Goal: Task Accomplishment & Management: Use online tool/utility

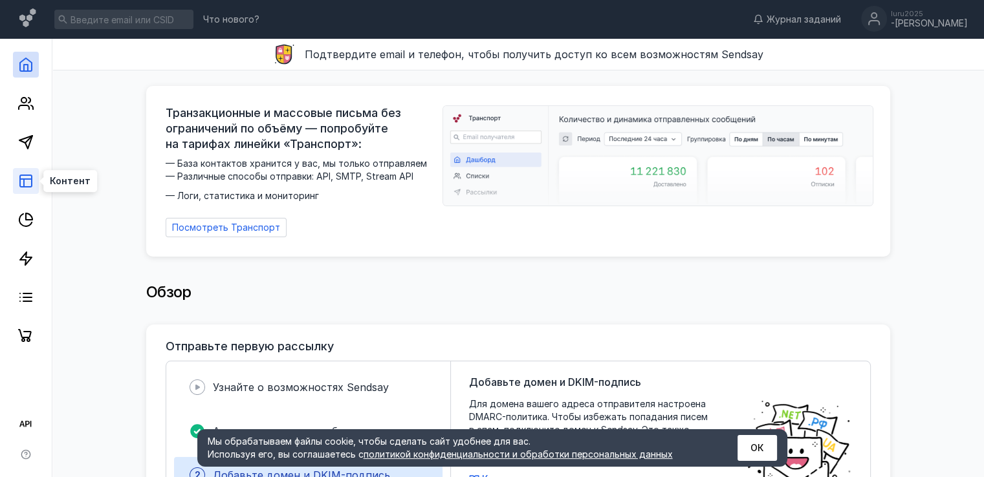
click at [16, 187] on link at bounding box center [26, 181] width 26 height 26
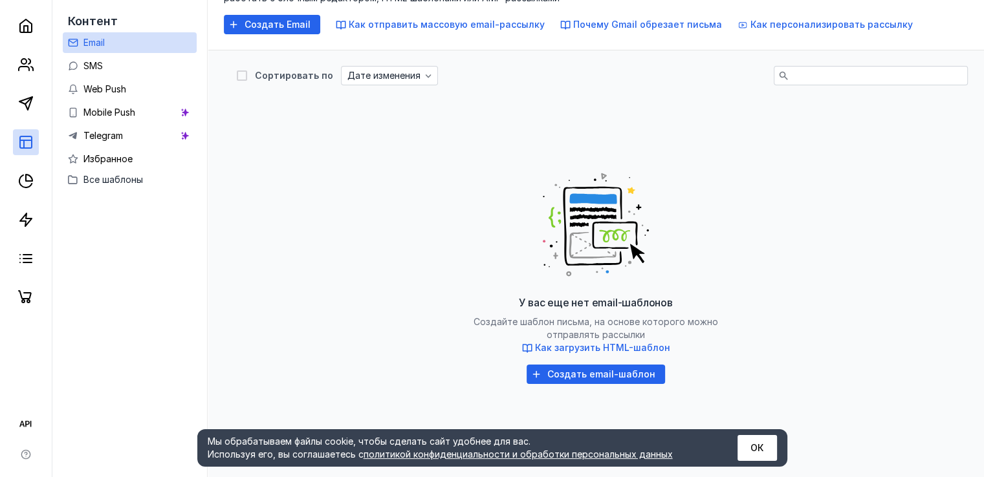
scroll to position [107, 0]
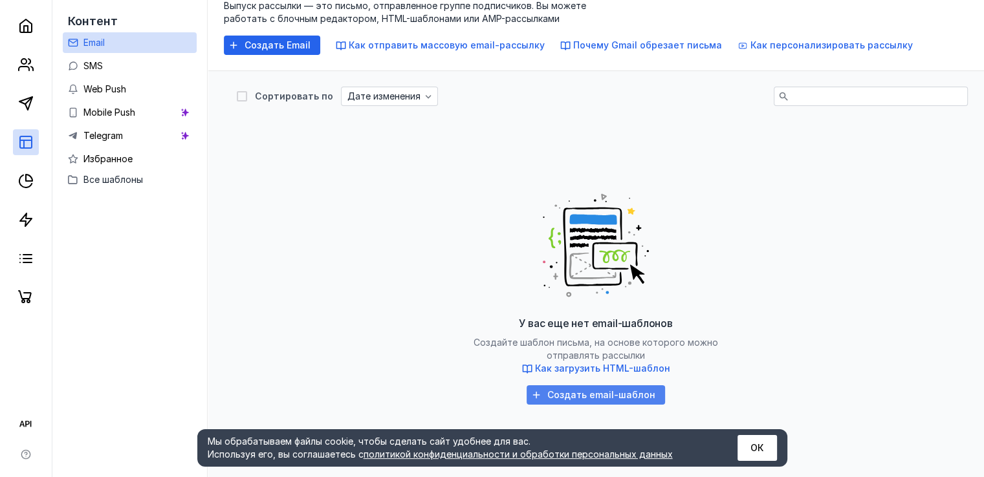
click at [567, 393] on span "Создать email-шаблон" at bounding box center [601, 395] width 108 height 11
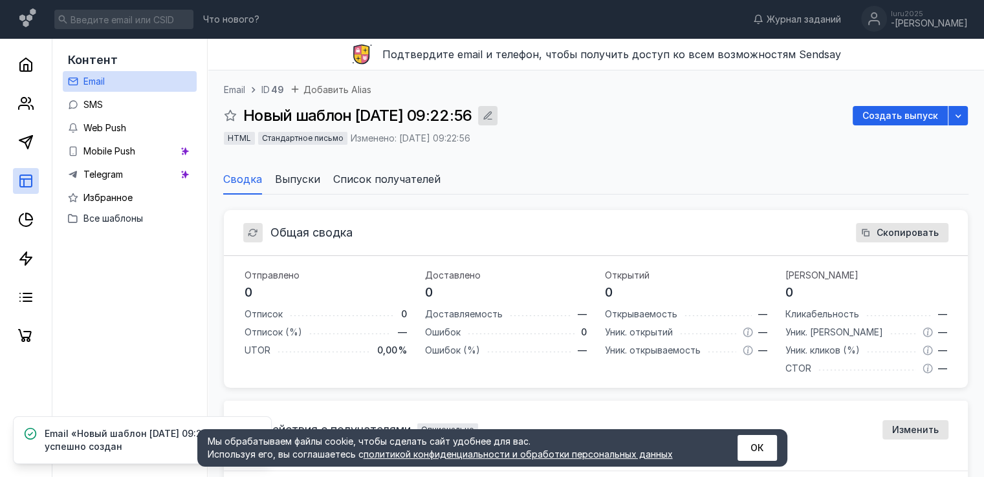
click at [494, 115] on div "button" at bounding box center [487, 115] width 13 height 13
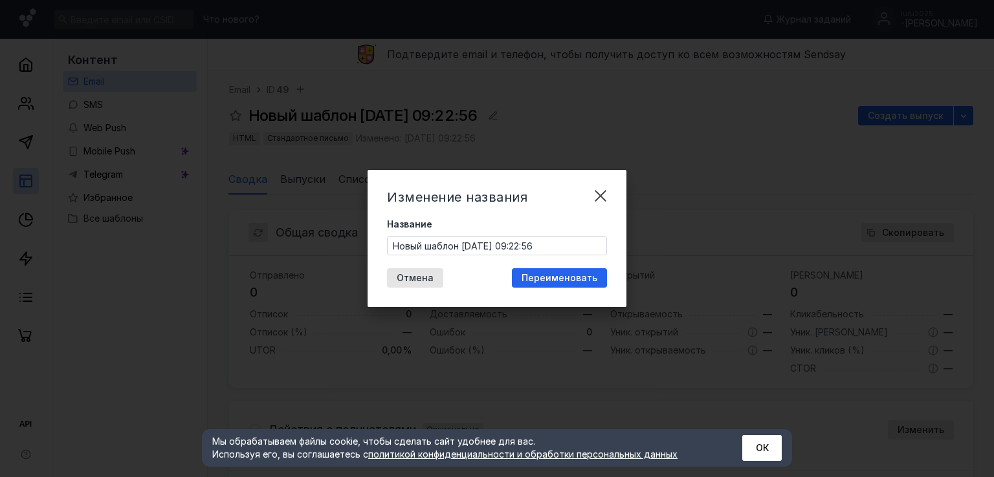
click at [468, 245] on input "Новый шаблон 03.09.2025, 09:22:56" at bounding box center [496, 246] width 219 height 18
type input "&"
type input "70 MOVED"
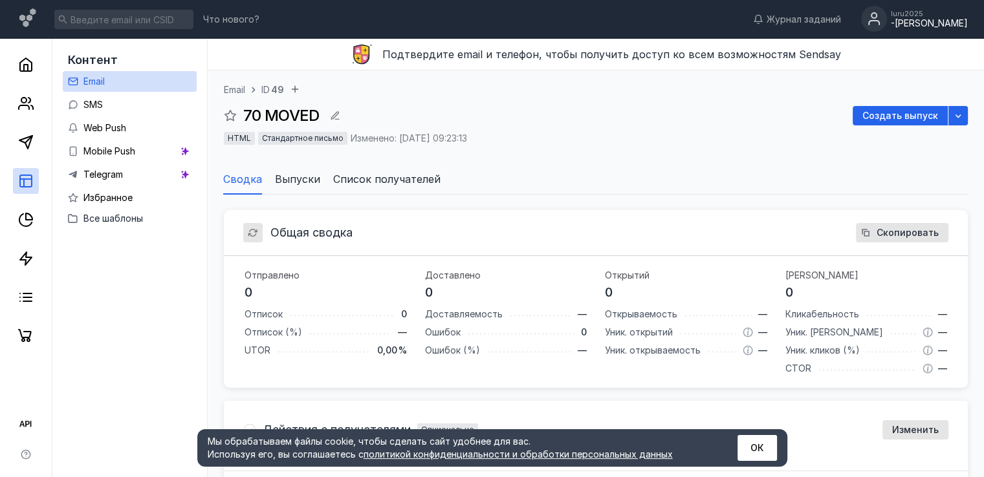
click at [937, 23] on div "-[PERSON_NAME]" at bounding box center [929, 23] width 77 height 11
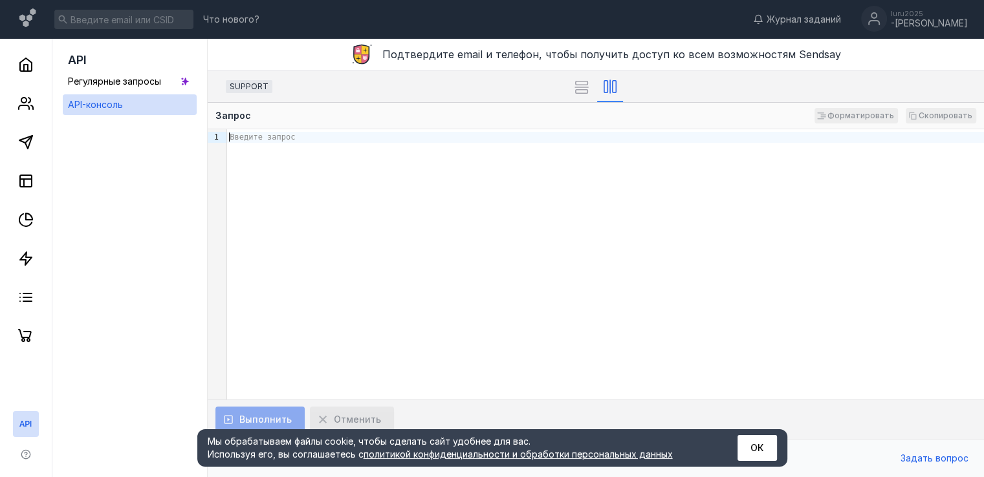
click at [270, 166] on div "Введите запрос" at bounding box center [605, 264] width 757 height 270
click at [311, 204] on div "Введите запрос" at bounding box center [605, 264] width 757 height 270
paste div
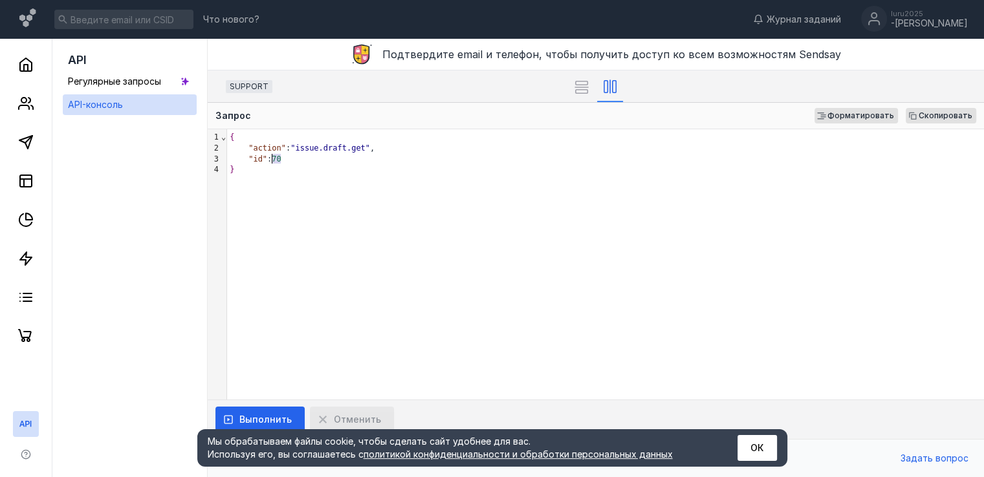
drag, startPoint x: 282, startPoint y: 158, endPoint x: 272, endPoint y: 158, distance: 10.3
click at [272, 158] on div ""id" : 70" at bounding box center [605, 159] width 757 height 11
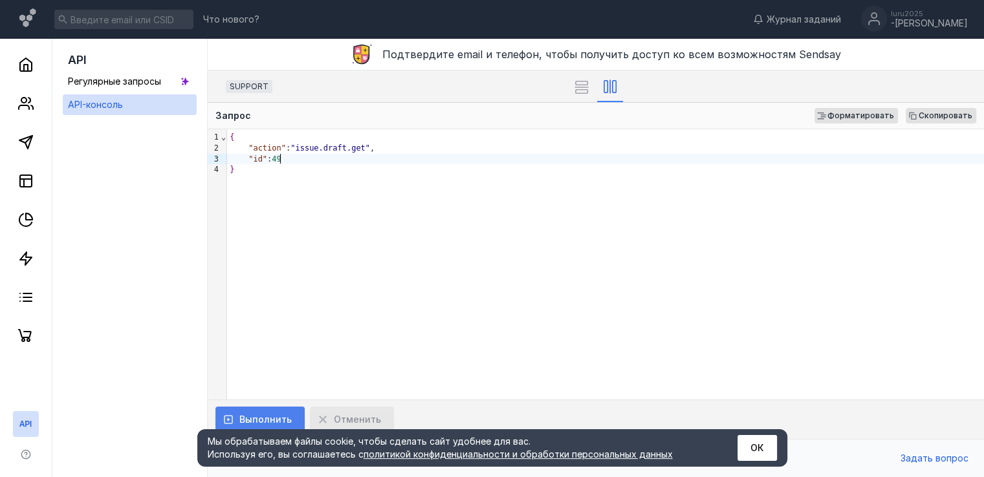
click at [269, 421] on span "Выполнить" at bounding box center [265, 420] width 52 height 11
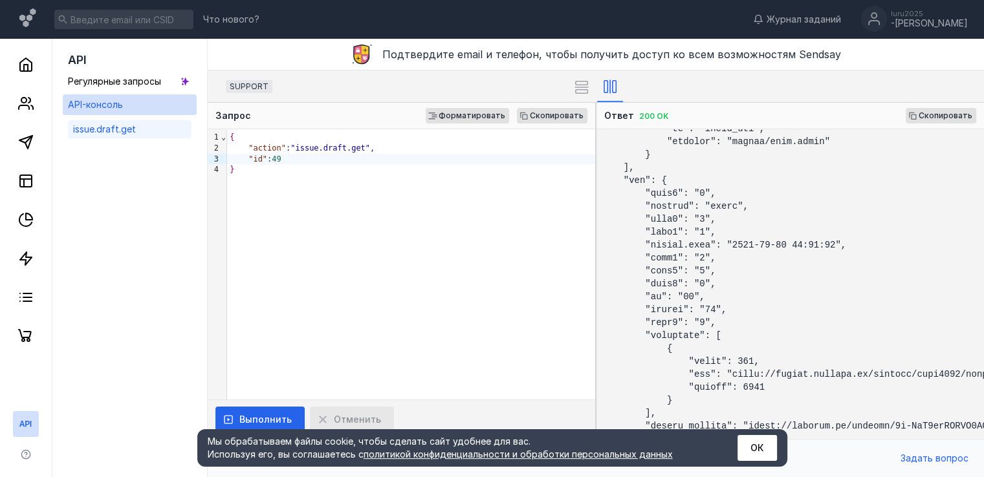
scroll to position [98, 0]
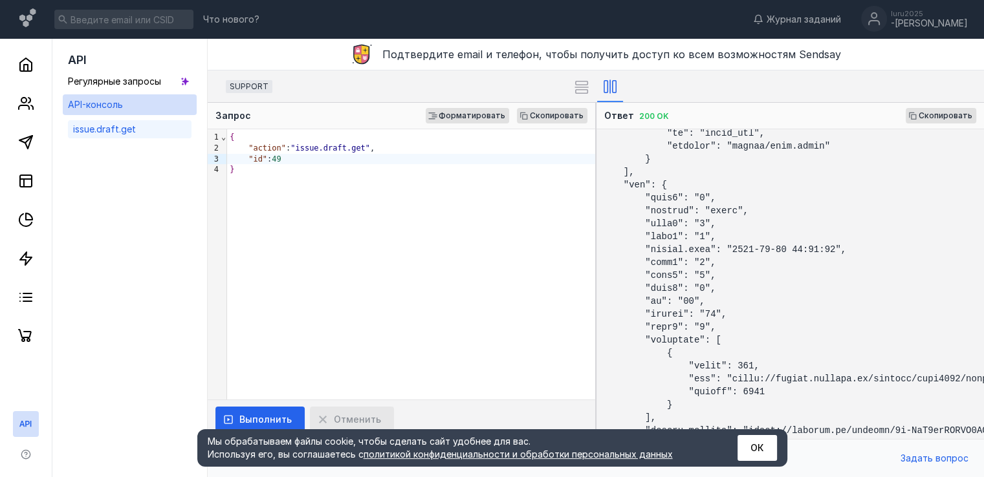
click at [288, 161] on div ""id" : 49" at bounding box center [411, 159] width 368 height 11
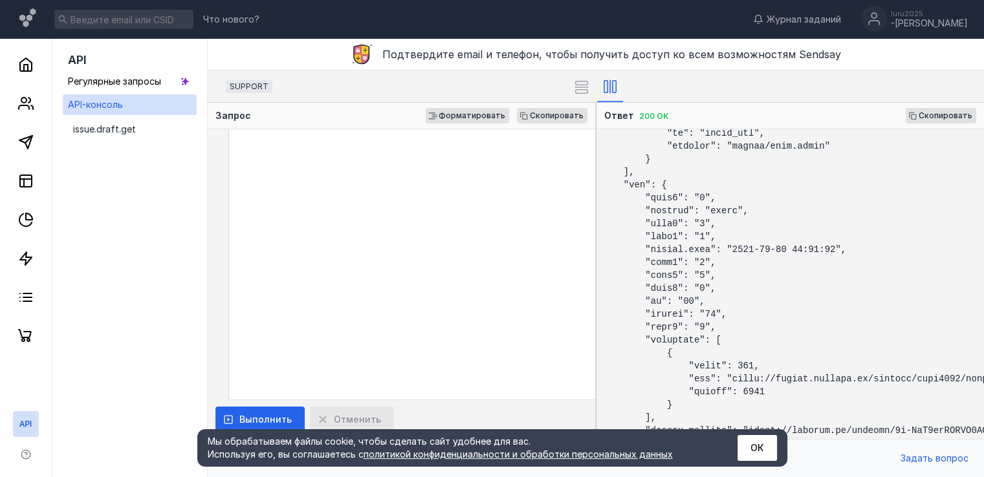
scroll to position [24078, 0]
click at [477, 114] on span "Форматировать" at bounding box center [472, 115] width 67 height 9
click at [314, 358] on div "99 39 40 41 › "format" : "html" , "update.date" : "2023-09-01 11:52:40" , "dict…" at bounding box center [401, 264] width 387 height 270
click at [340, 190] on div "99 39 40 41 › "format" : "html" , "update.date" : "2023-09-01 11:52:40" , "dict…" at bounding box center [401, 264] width 387 height 270
click at [369, 352] on div "99 39 40 41 › "format" : "html" , "update.date" : "2023-09-01 11:52:40" , "dict…" at bounding box center [401, 264] width 387 height 270
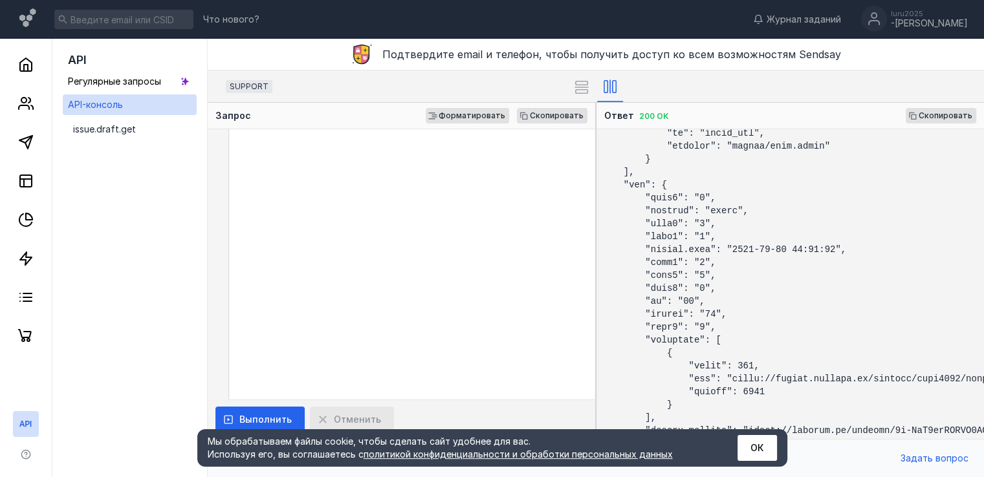
click at [494, 358] on div "99 39 40 41 › "format" : "html" , "update.date" : "2023-09-01 11:52:40" , "dict…" at bounding box center [401, 264] width 387 height 270
click at [499, 291] on div "99 39 40 41 › "format" : "html" , "update.date" : "2023-09-01 11:52:40" , "dict…" at bounding box center [401, 264] width 387 height 270
click at [408, 243] on div "99 39 40 41 › "format" : "html" , "update.date" : "2023-09-01 11:52:40" , "dict…" at bounding box center [401, 264] width 387 height 270
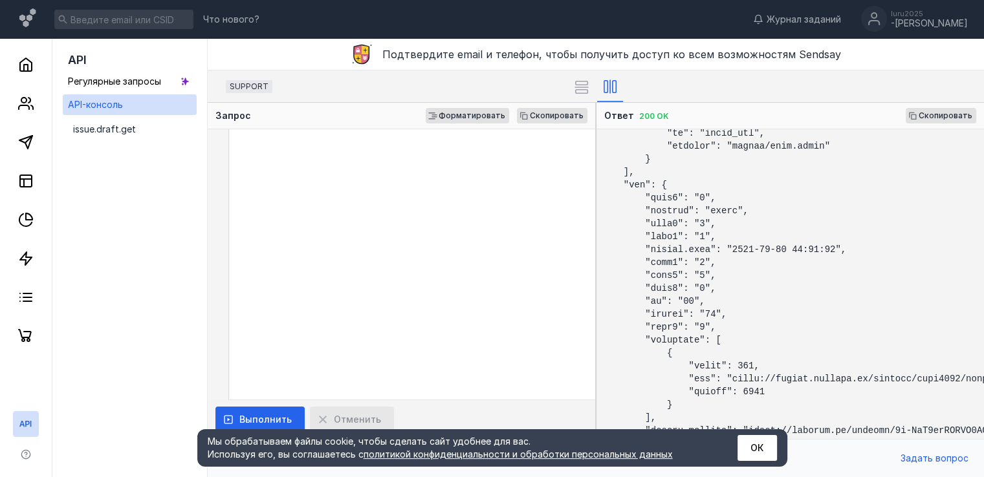
click at [132, 127] on span "issue.draft.get" at bounding box center [104, 129] width 63 height 13
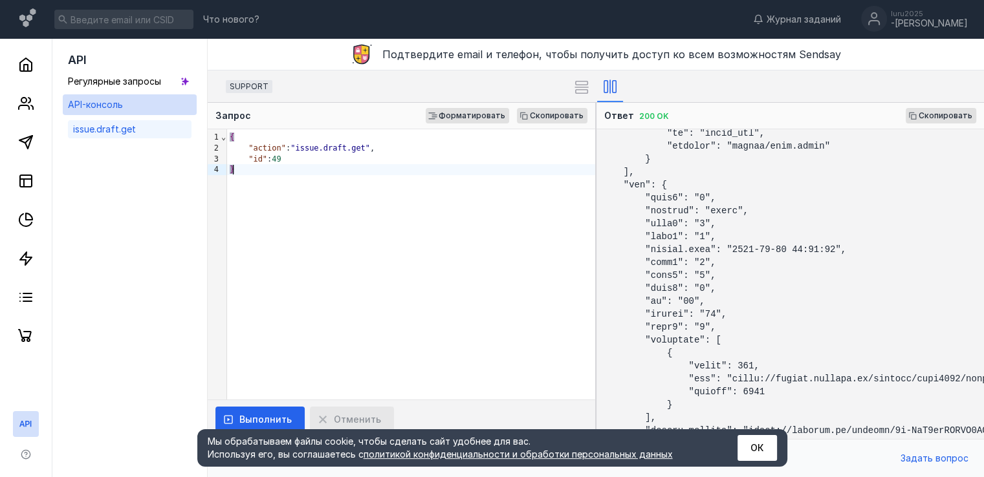
click at [388, 208] on div "{ "action" : "issue.draft.get" , "id" : 49 }" at bounding box center [411, 264] width 368 height 270
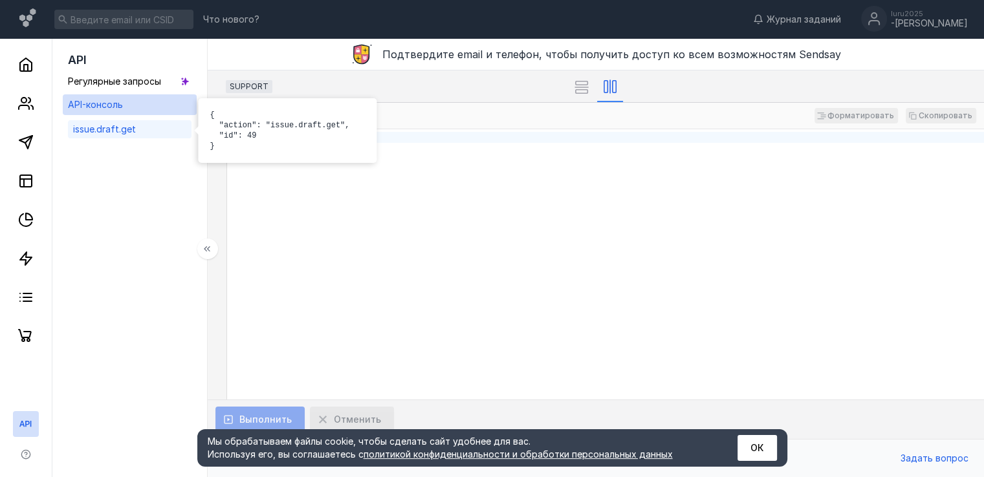
click at [137, 136] on div "issue.draft.get" at bounding box center [130, 129] width 124 height 18
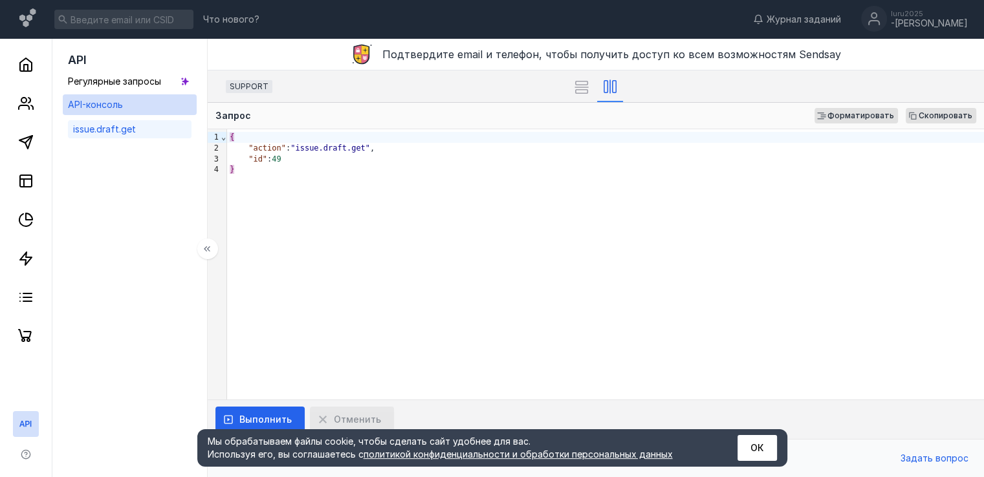
click at [430, 202] on div "{ "action" : "issue.draft.get" , "id" : 49 }" at bounding box center [605, 264] width 757 height 270
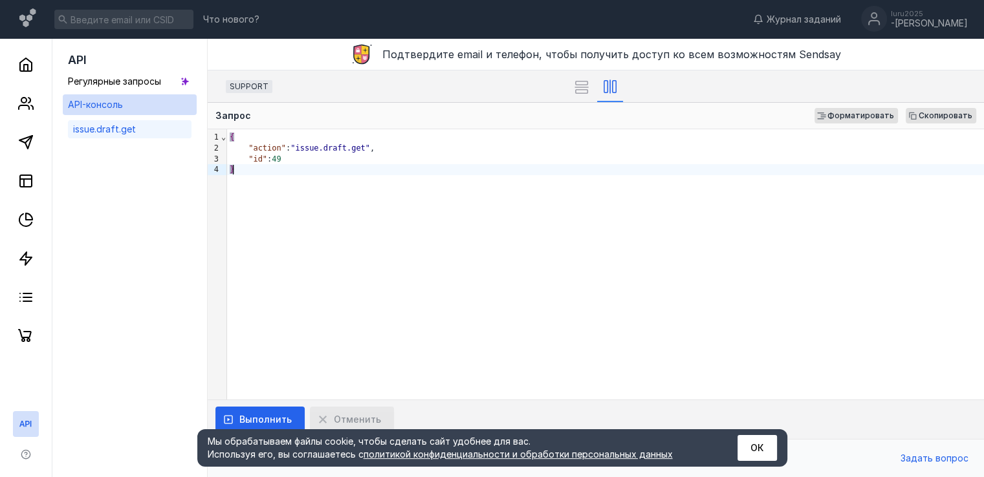
click at [349, 147] on span ""issue.draft.get"" at bounding box center [330, 148] width 80 height 9
click at [342, 158] on div ""id" : 49" at bounding box center [605, 159] width 757 height 11
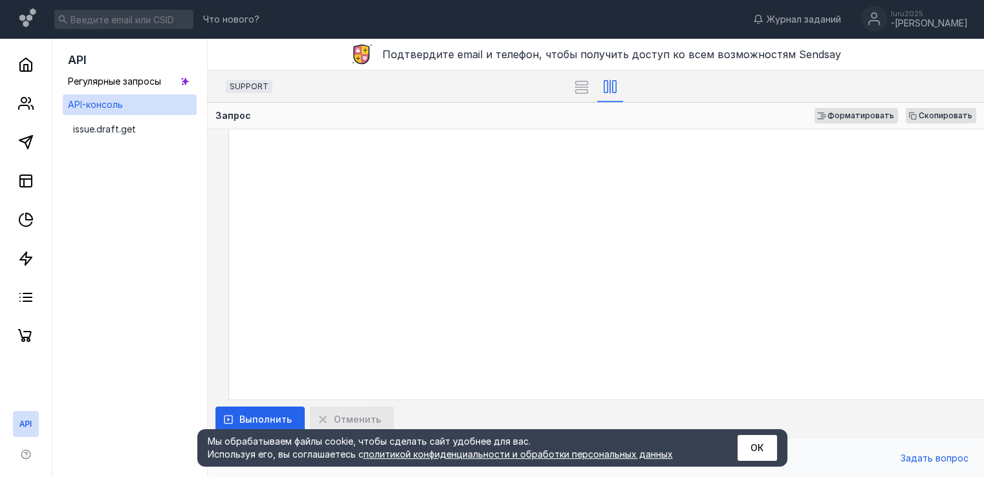
scroll to position [24010, 0]
click at [917, 28] on div "luru2025 -Smikhailov" at bounding box center [914, 19] width 107 height 27
click at [761, 446] on button "ОК" at bounding box center [756, 448] width 39 height 26
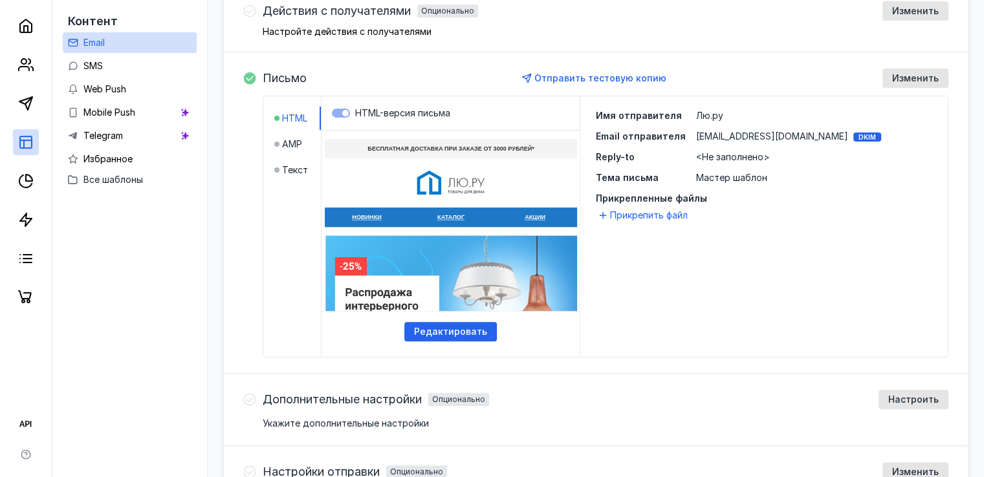
scroll to position [453, 0]
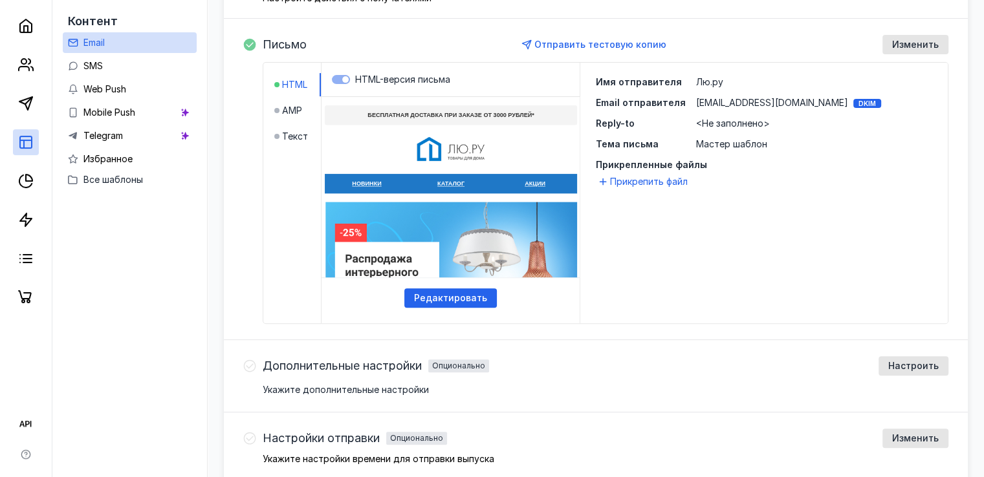
click at [490, 98] on html at bounding box center [450, 97] width 277 height 1
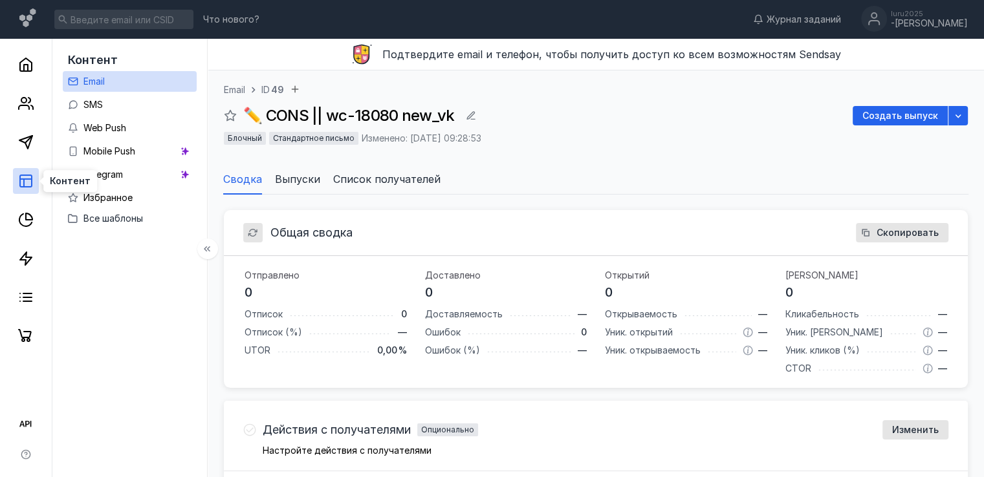
click at [28, 179] on line at bounding box center [26, 179] width 12 height 0
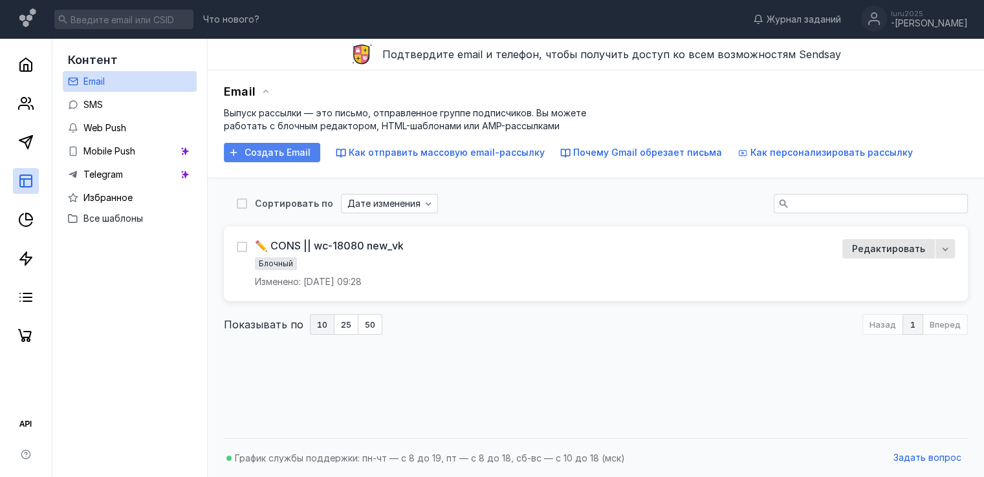
click at [294, 155] on span "Создать Email" at bounding box center [278, 152] width 66 height 11
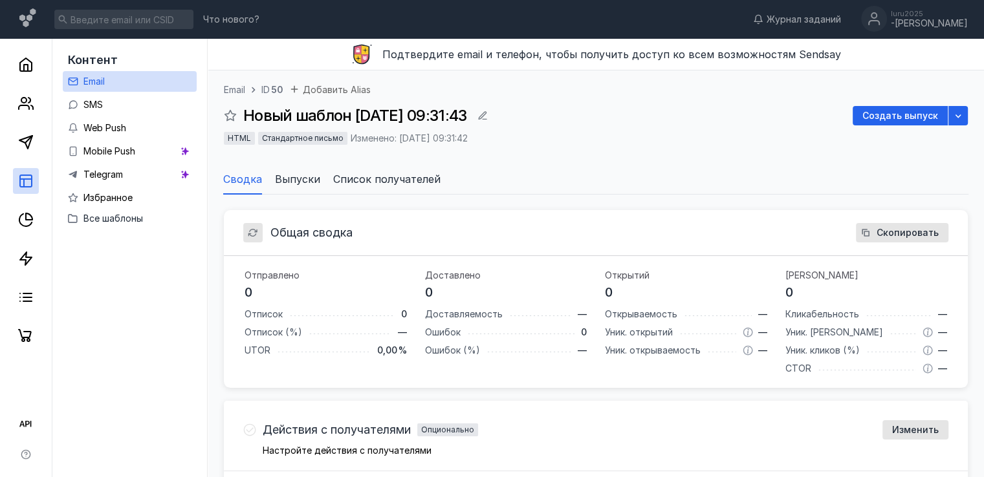
click at [235, 89] on span "Email" at bounding box center [234, 89] width 21 height 13
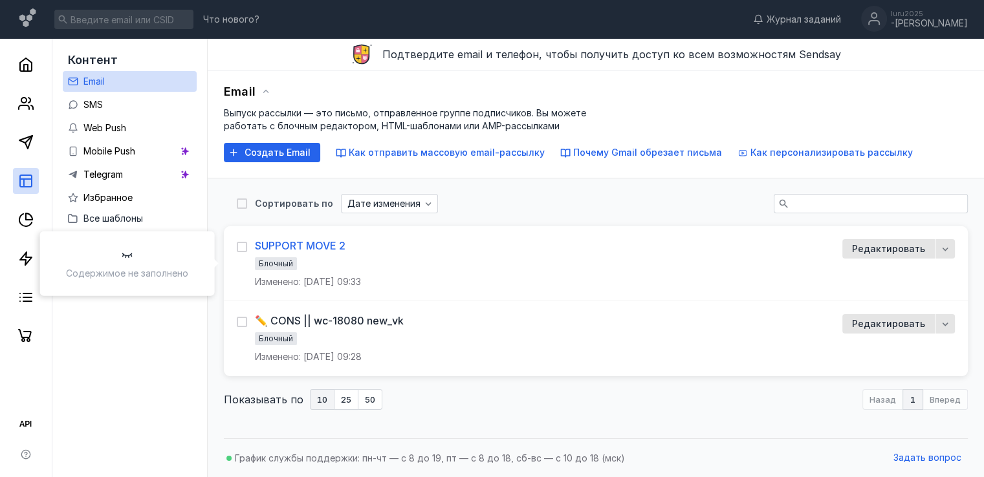
click at [317, 245] on div "SUPPORT MOVE 2" at bounding box center [300, 245] width 91 height 13
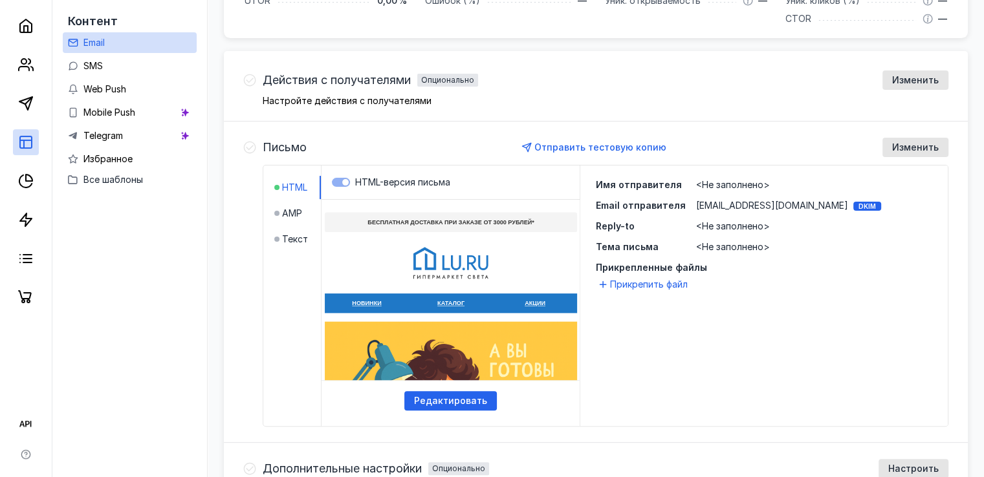
scroll to position [453, 0]
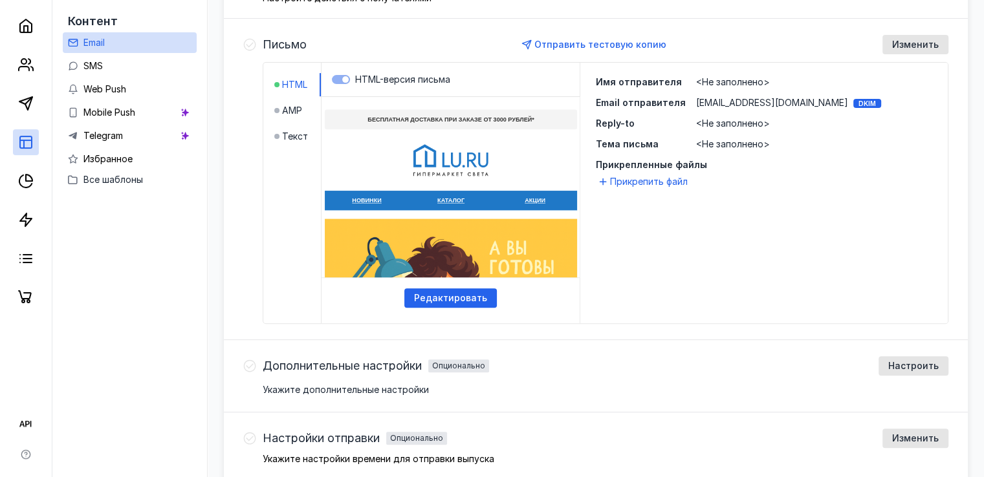
click at [440, 98] on html "-15% на свет и -10% на мебель по промокодам — создайте уютный уголок для учёбы …" at bounding box center [450, 97] width 277 height 1
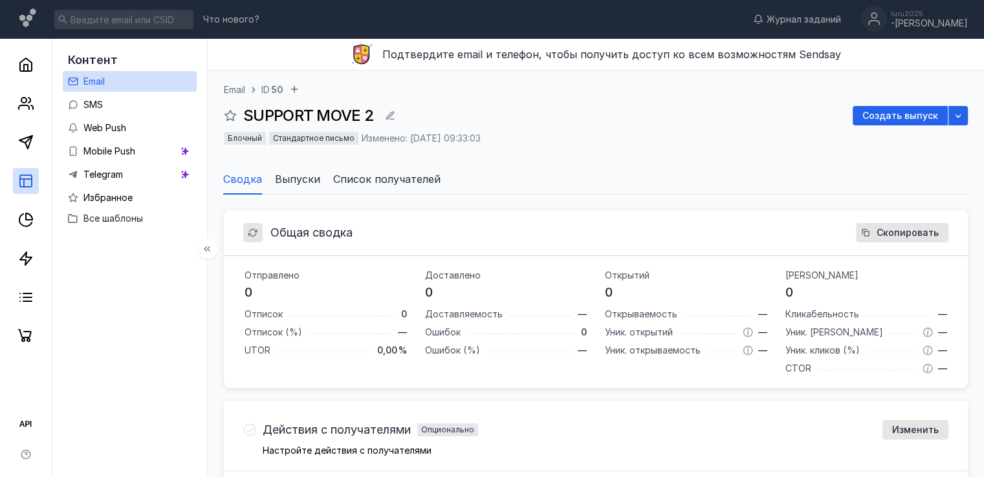
click at [114, 76] on link "Email" at bounding box center [130, 81] width 134 height 21
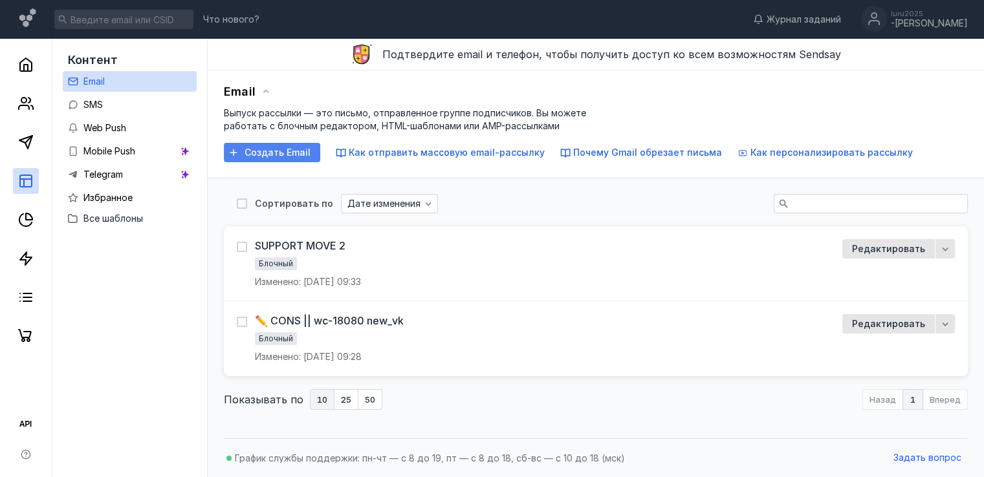
click at [264, 153] on span "Создать Email" at bounding box center [278, 152] width 66 height 11
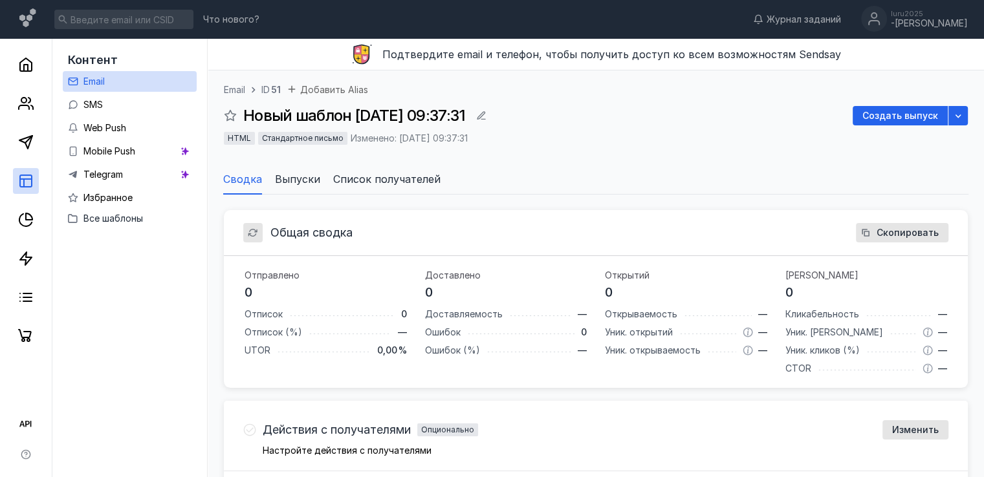
click at [239, 89] on span "Email" at bounding box center [234, 89] width 21 height 13
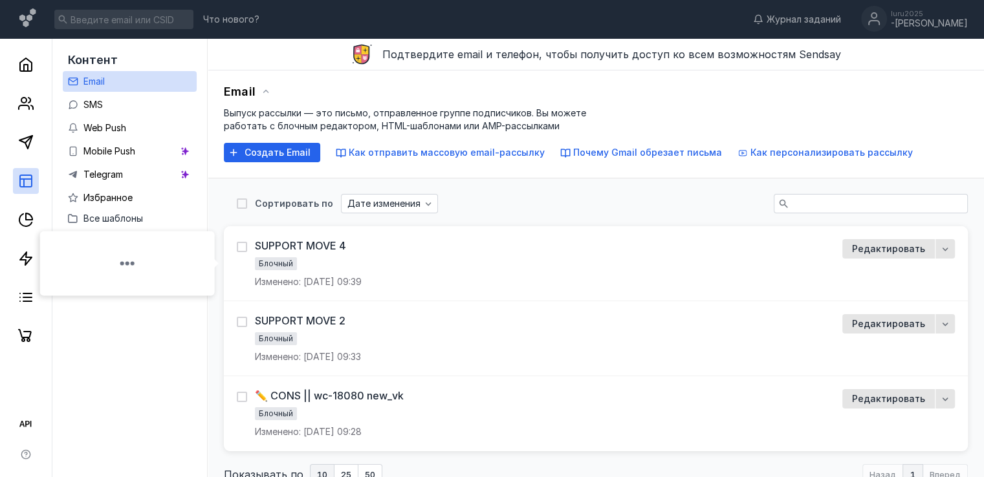
click at [333, 242] on div "SUPPORT MOVE 4" at bounding box center [300, 245] width 91 height 13
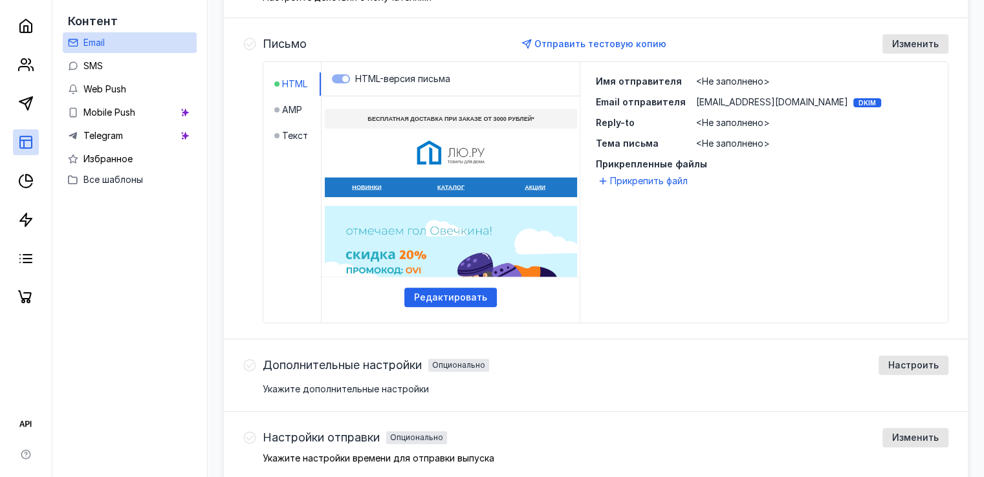
scroll to position [518, 0]
